Goal: Task Accomplishment & Management: Use online tool/utility

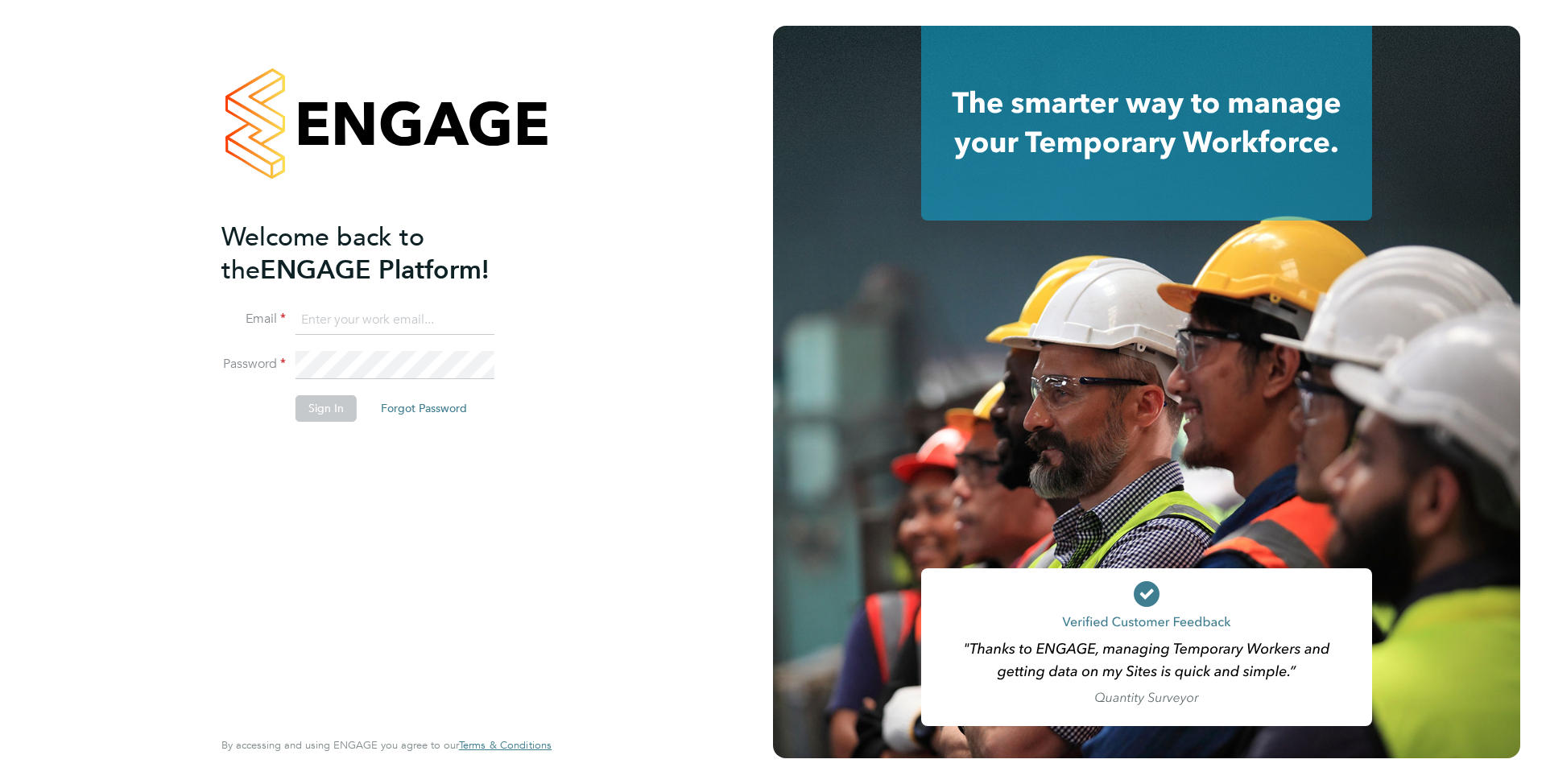
type input "support@engagelabs.io"
